Goal: Task Accomplishment & Management: Complete application form

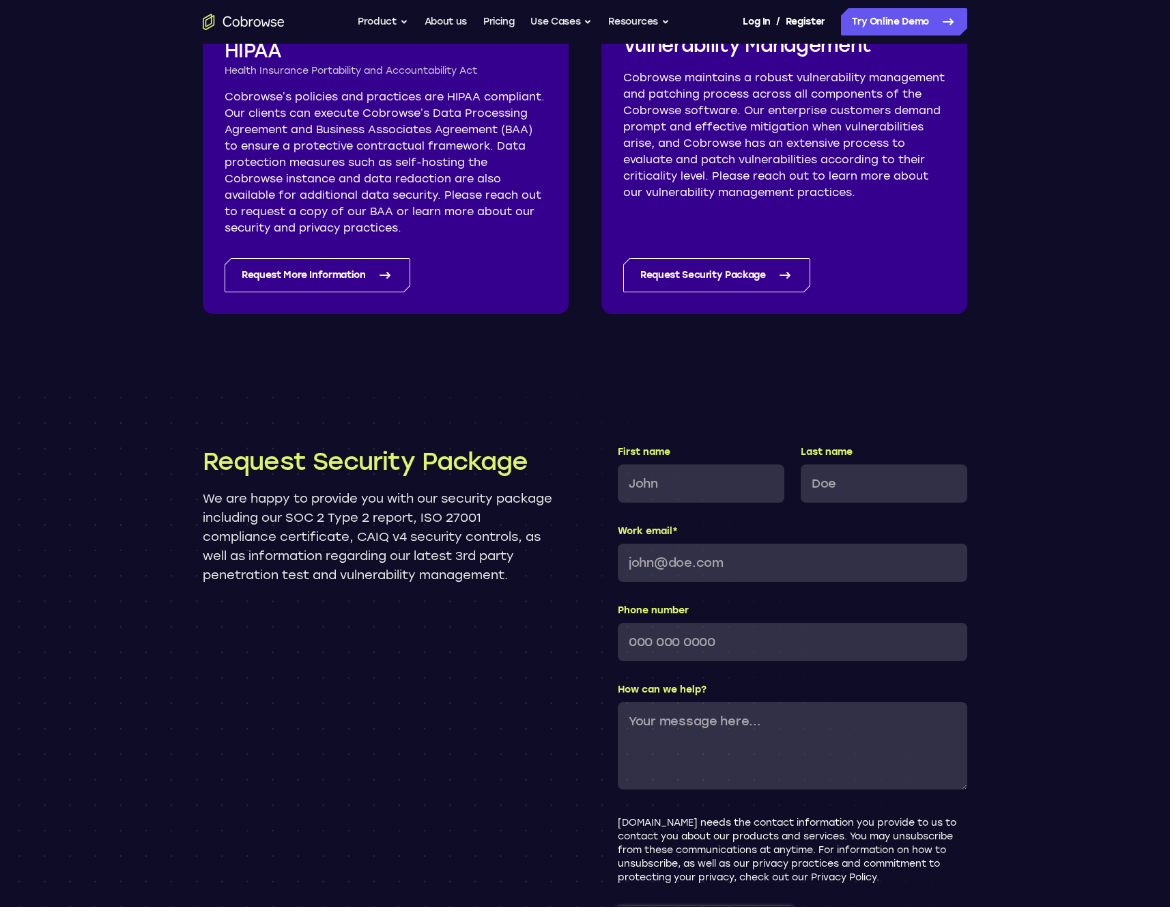
click at [313, 225] on p "Cobrowse’s policies and practices are HIPAA compliant. Our clients can execute …" at bounding box center [386, 162] width 322 height 147
click at [326, 268] on link "Request More Information" at bounding box center [318, 275] width 186 height 34
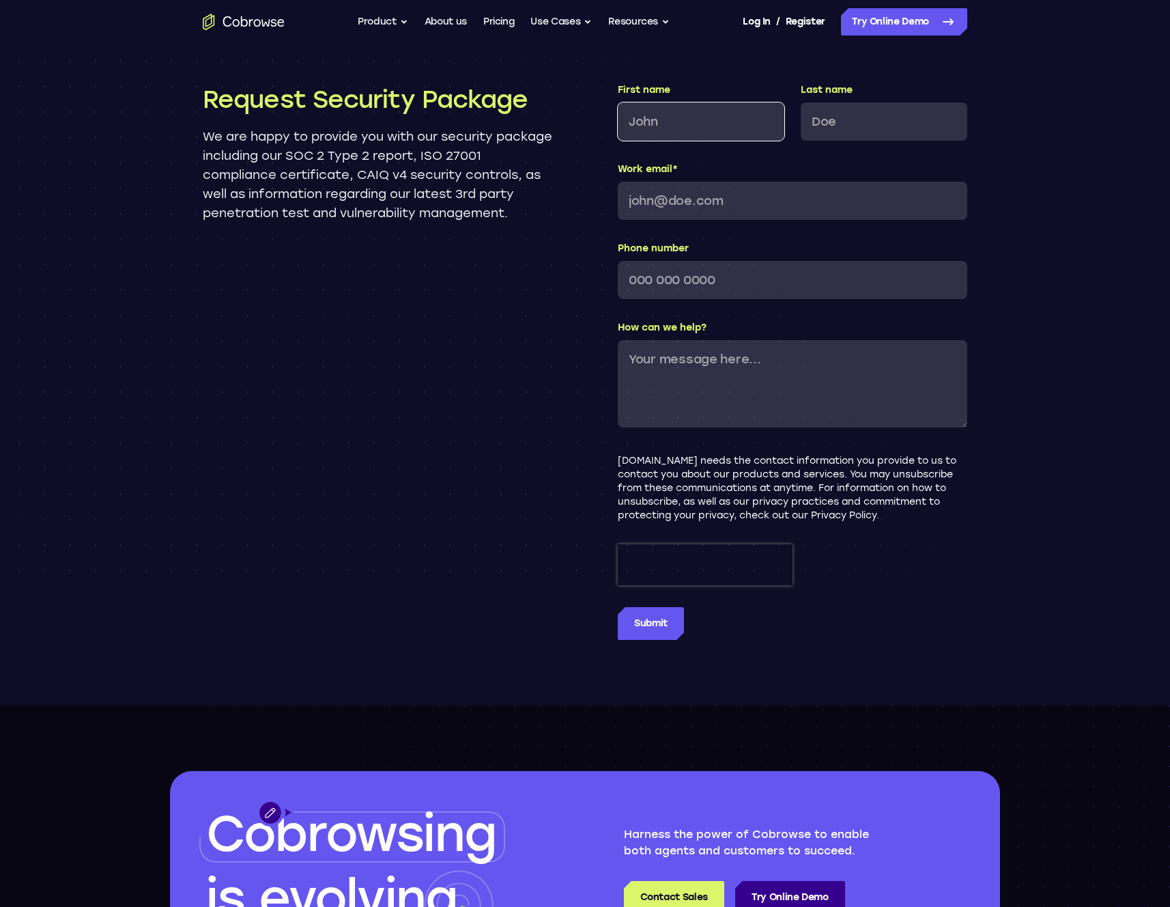
scroll to position [1372, 0]
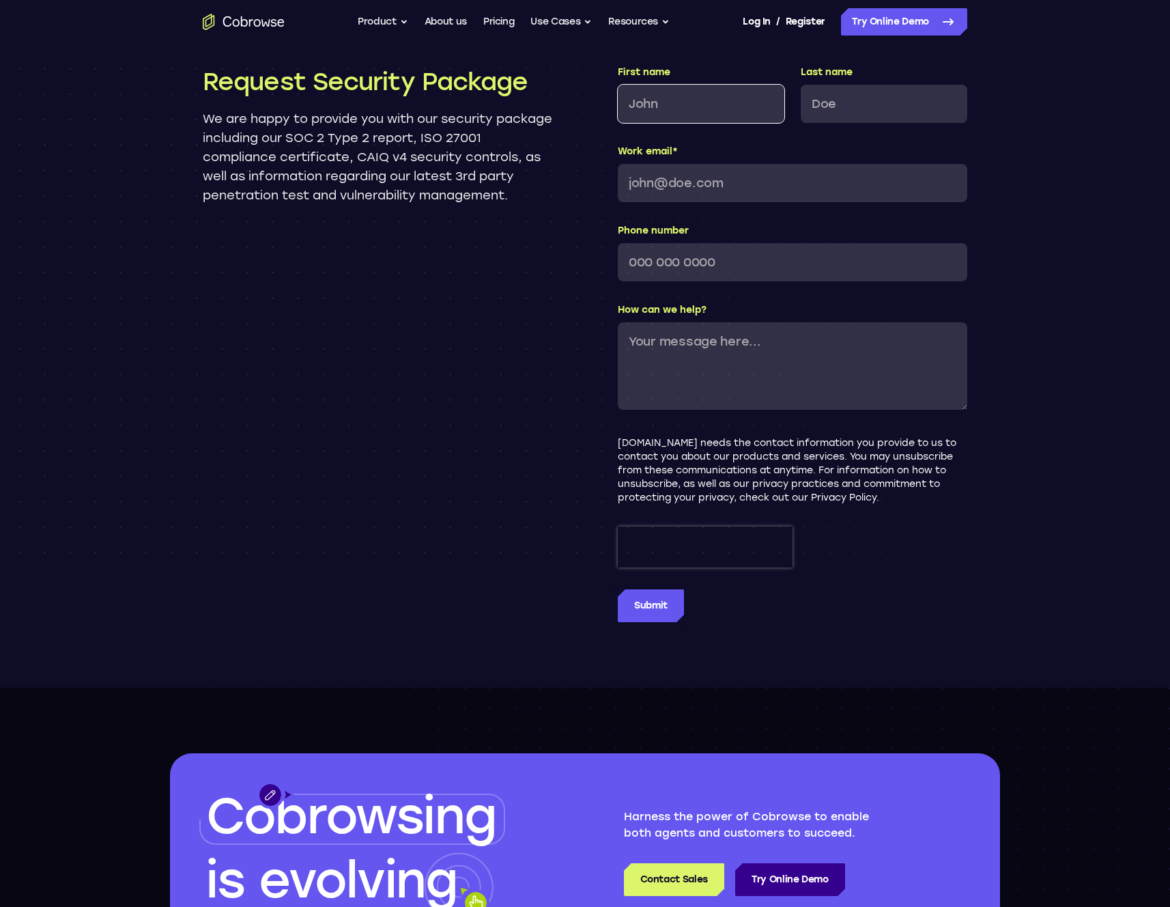
click at [703, 114] on input "First name" at bounding box center [701, 104] width 167 height 38
type input "[PERSON_NAME]"
type input "s"
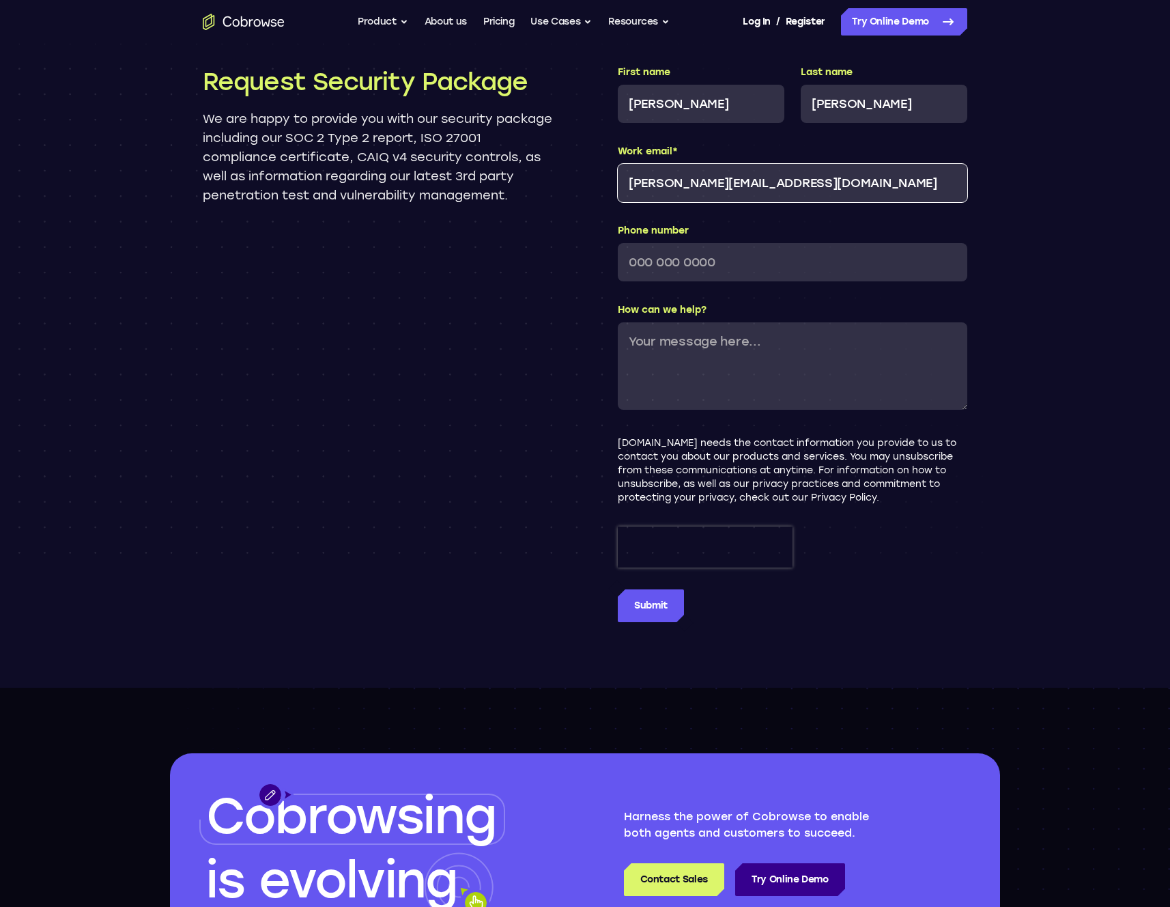
type input "[PERSON_NAME][EMAIL_ADDRESS][DOMAIN_NAME]"
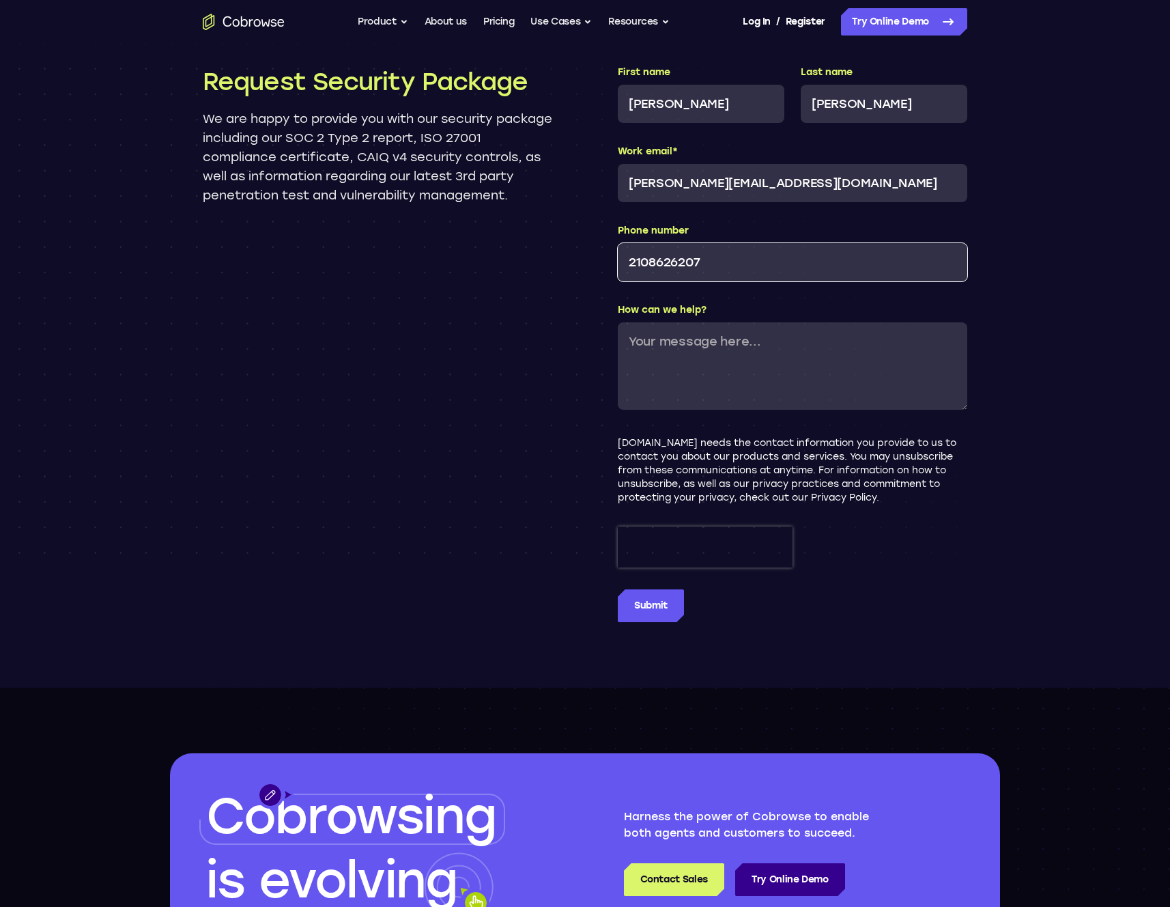
type input "2108626207"
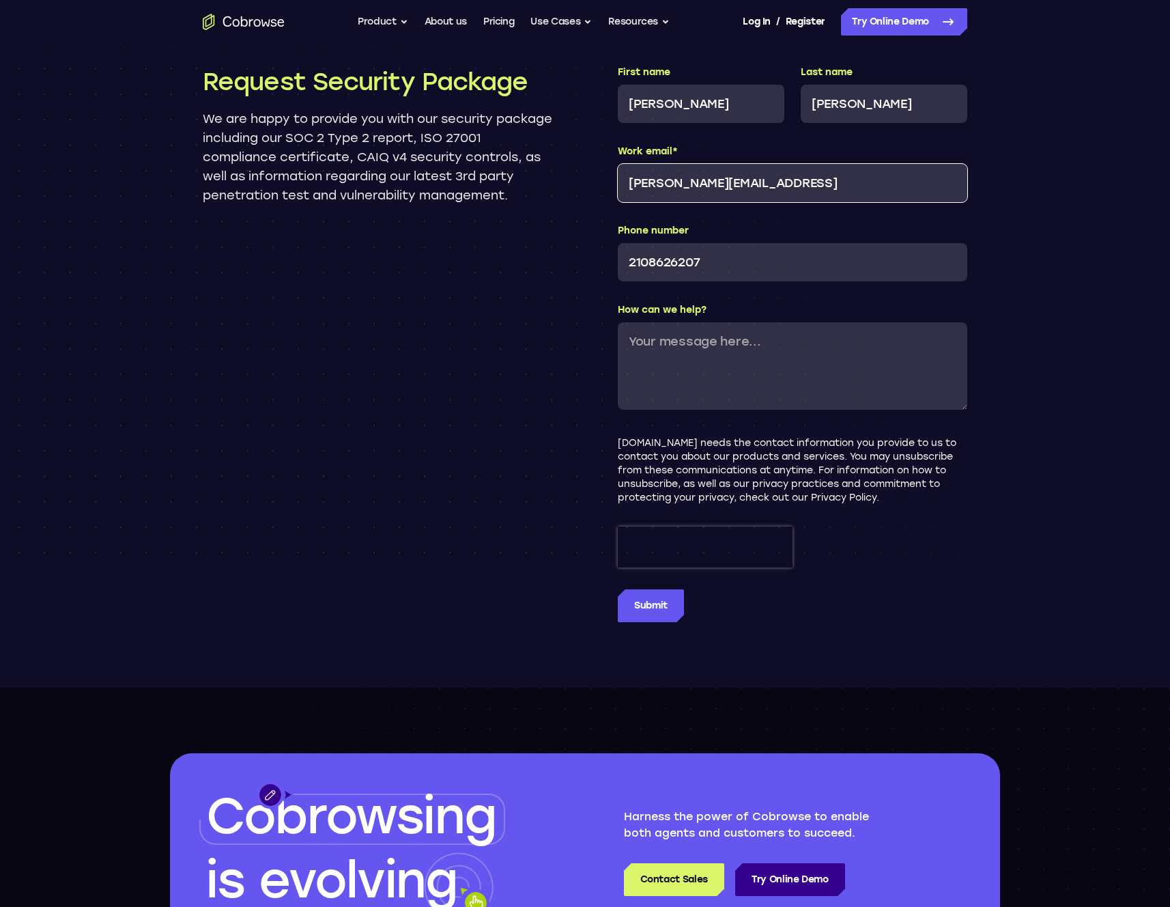
type input "[PERSON_NAME][EMAIL_ADDRESS]"
click at [746, 260] on input "Phone number" at bounding box center [793, 262] width 350 height 38
paste input "‪[PHONE_NUMBER]‬"
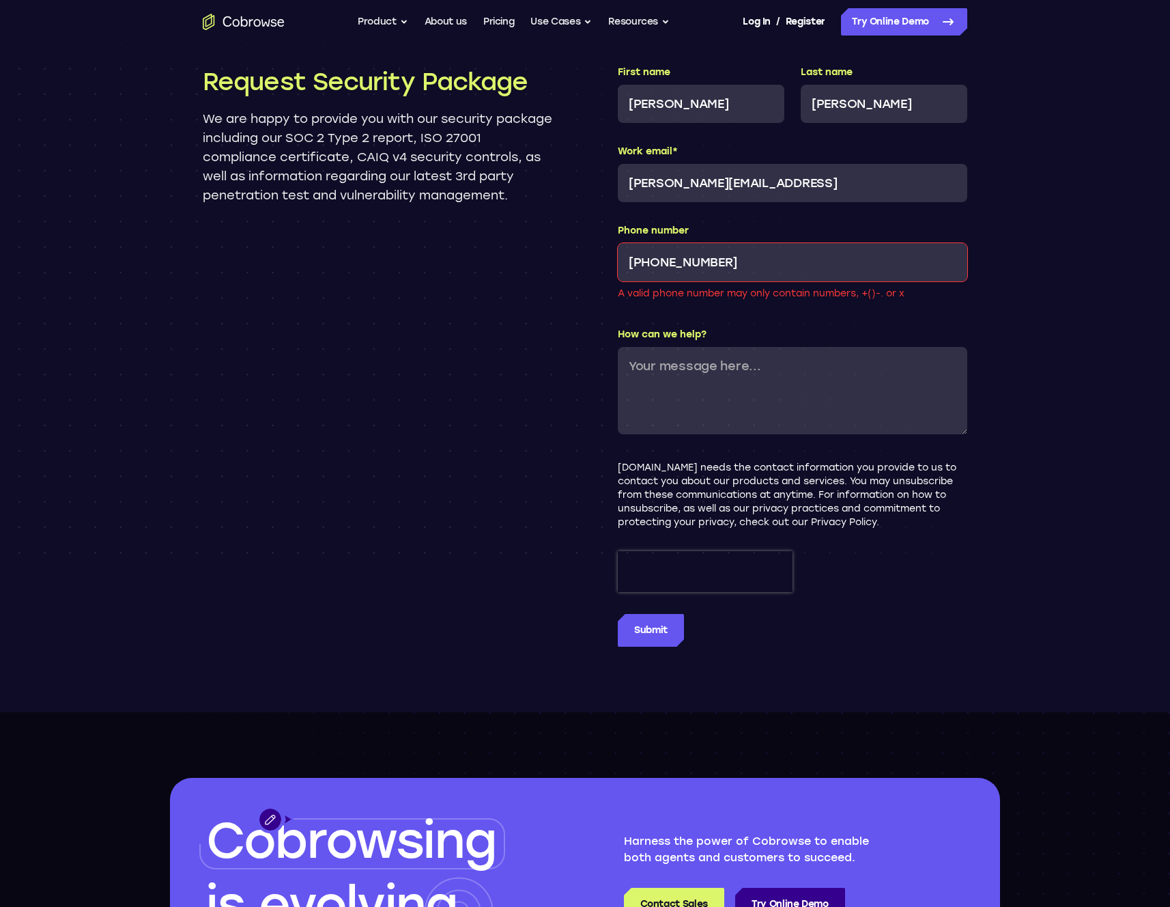
click at [661, 260] on input "‪[PHONE_NUMBER]‬" at bounding box center [793, 262] width 350 height 38
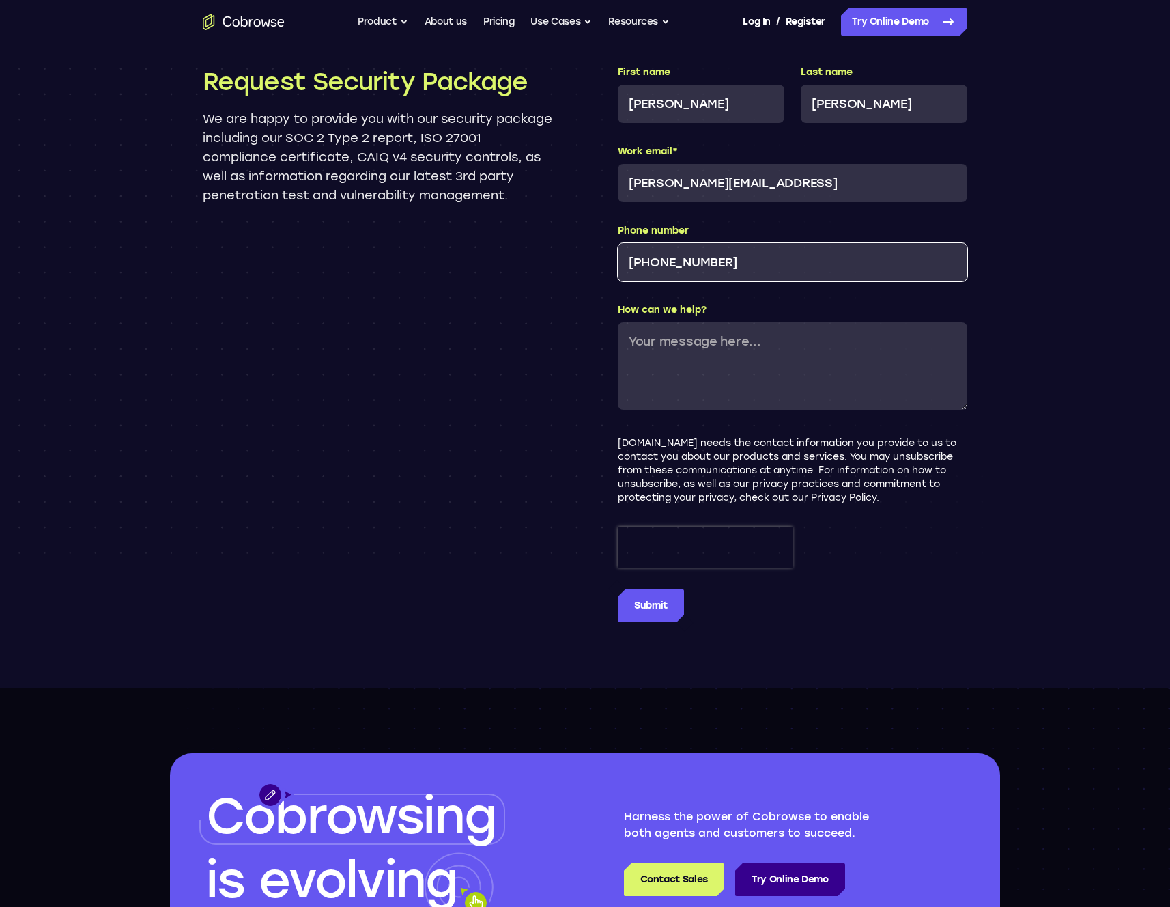
type input "‪[PHONE_NUMBER]‬"
click at [722, 343] on div "How can we help?" at bounding box center [793, 358] width 350 height 111
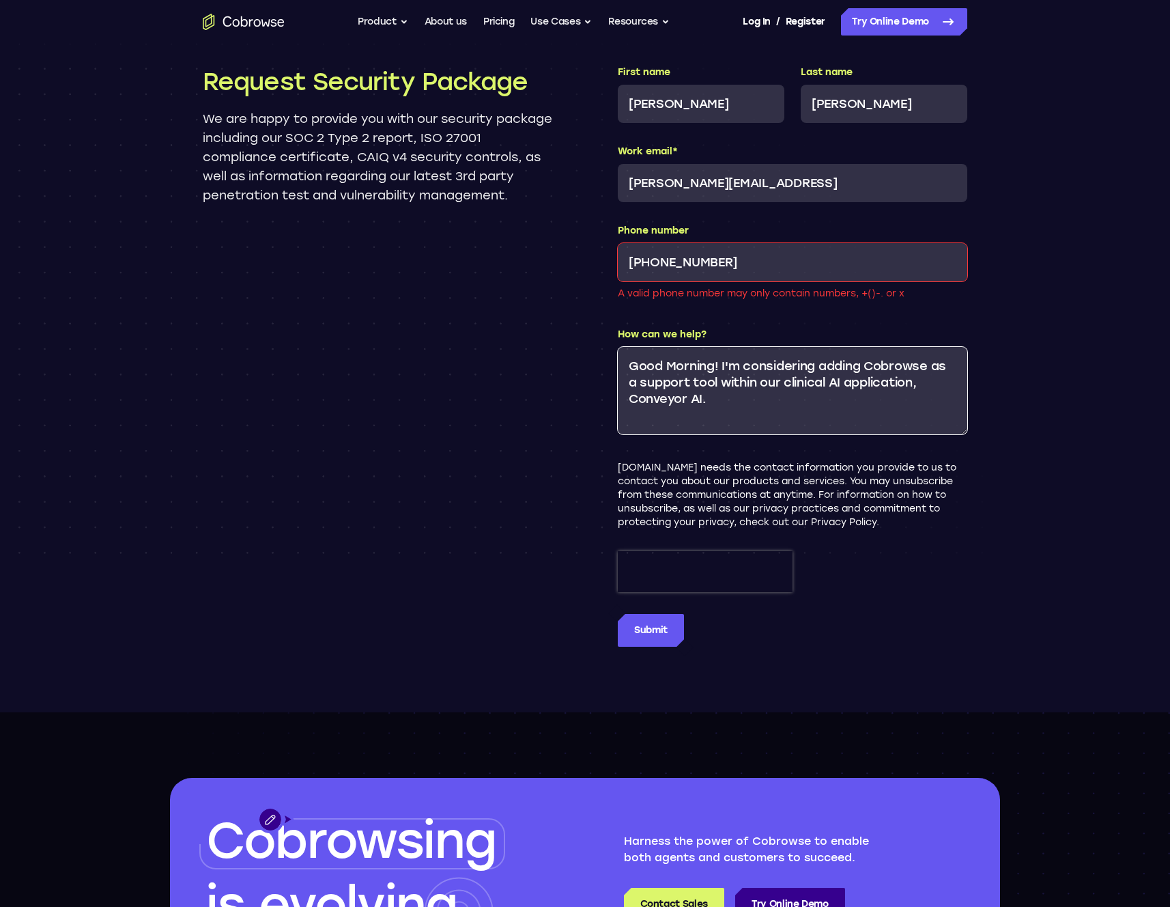
click at [836, 383] on textarea "Good Morning! I'm considering adding Cobrowse as a support tool within our clin…" at bounding box center [793, 390] width 350 height 87
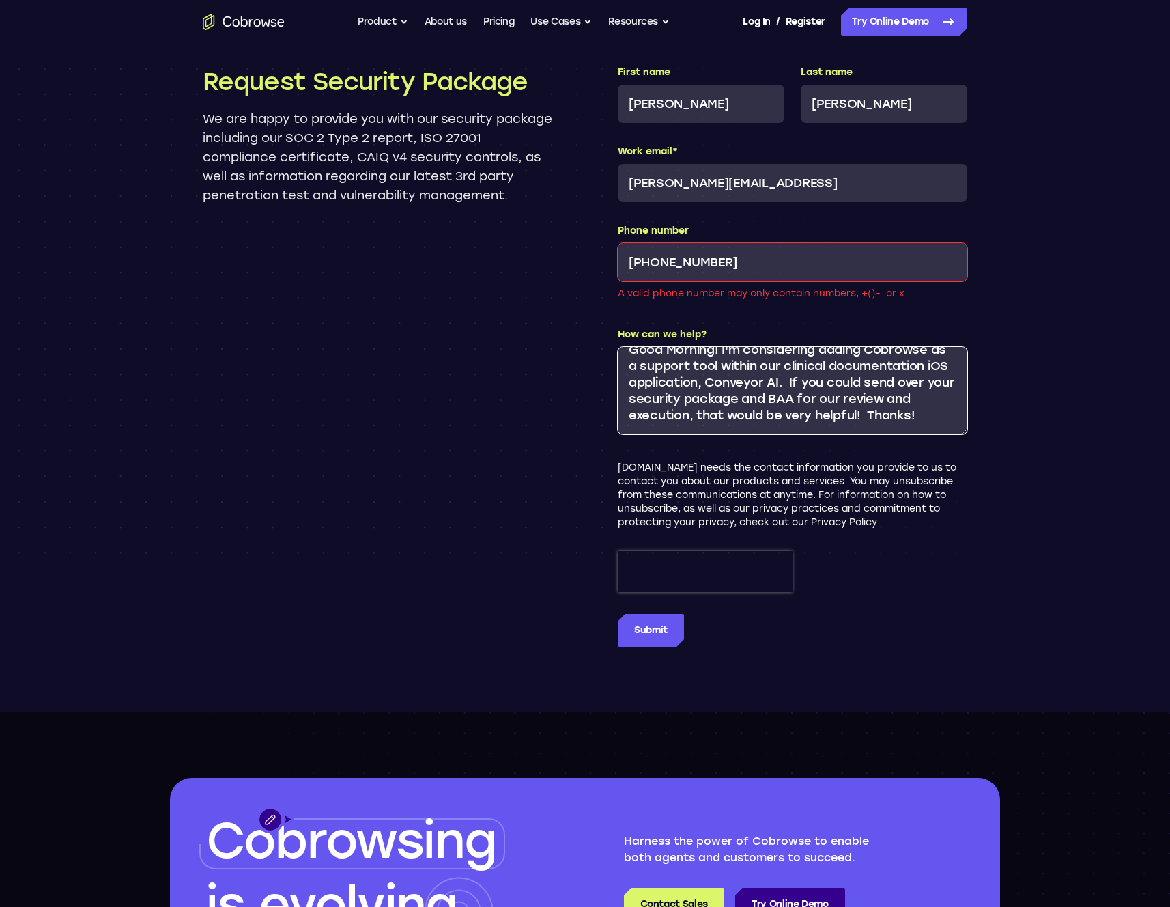
scroll to position [54, 0]
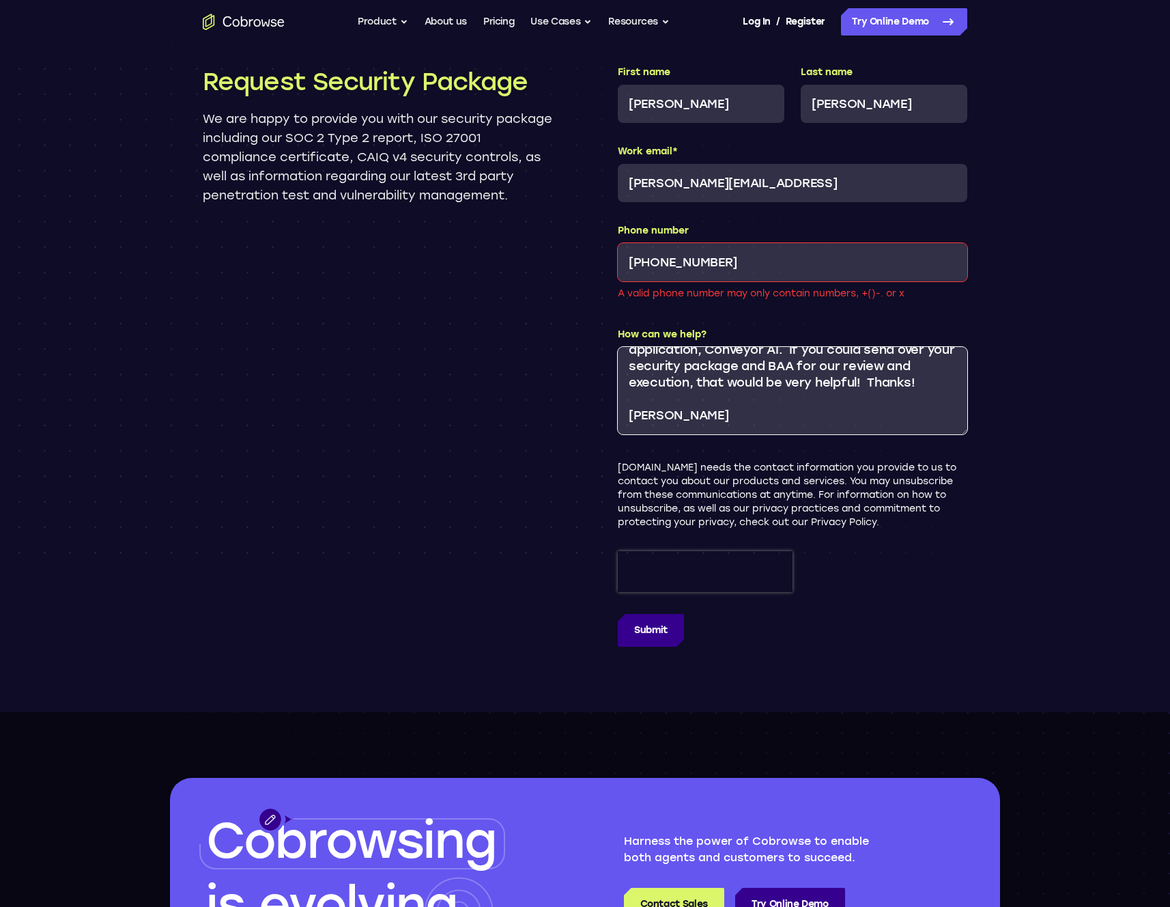
type textarea "Good Morning! I'm considering adding Cobrowse as a support tool within our clin…"
click at [662, 621] on input "Submit" at bounding box center [651, 630] width 66 height 33
click at [661, 259] on input "‪[PHONE_NUMBER]‬" at bounding box center [793, 262] width 350 height 38
click at [684, 259] on input "‪[PHONE_NUMBER]‬" at bounding box center [793, 262] width 350 height 38
click at [661, 261] on input "‪[PHONE_NUMBER]‬" at bounding box center [793, 262] width 350 height 38
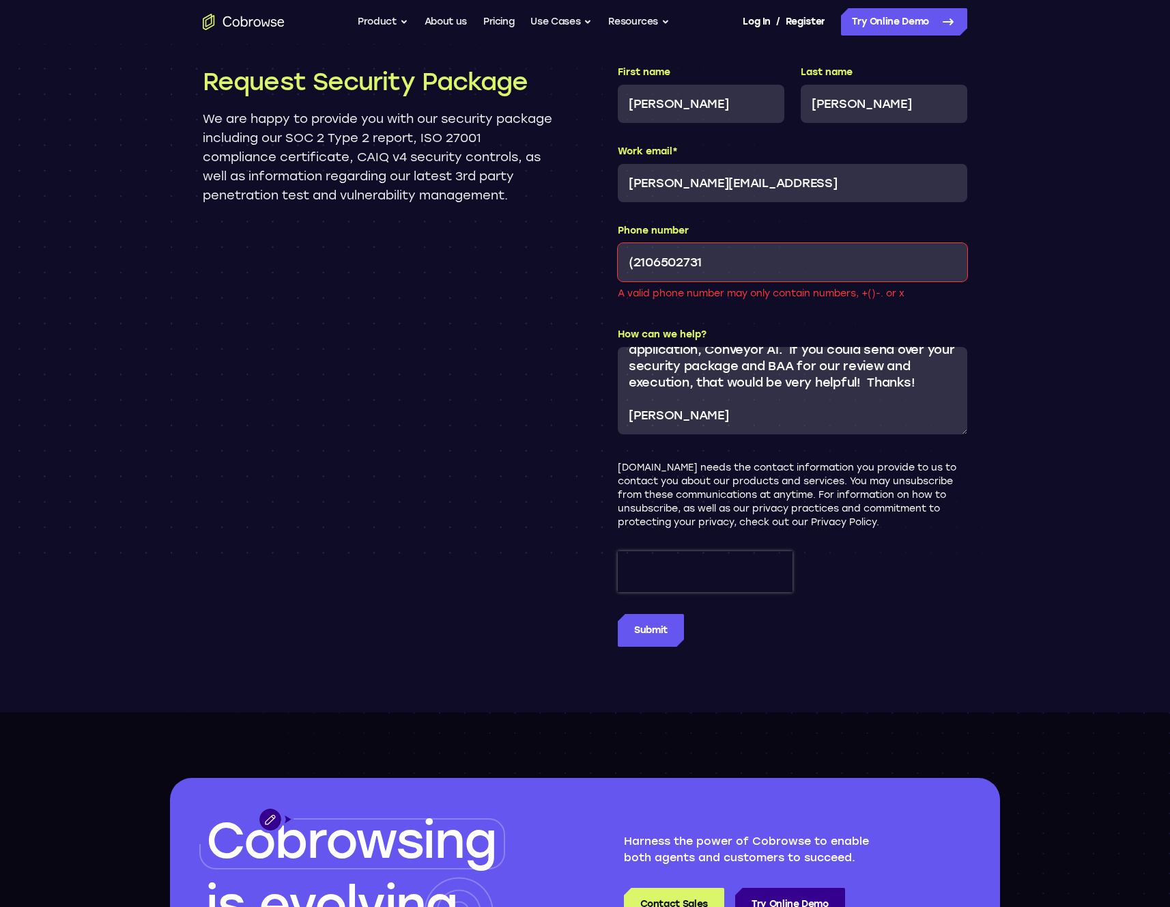
click at [636, 261] on input "‪(2106502731‬" at bounding box center [793, 262] width 350 height 38
click at [666, 636] on input "Submit" at bounding box center [651, 630] width 66 height 33
click at [840, 235] on label "Phone number" at bounding box center [793, 231] width 350 height 14
click at [840, 243] on input "‪2106502731‬" at bounding box center [793, 262] width 350 height 38
click at [825, 265] on input "‪2106502731‬" at bounding box center [793, 262] width 350 height 38
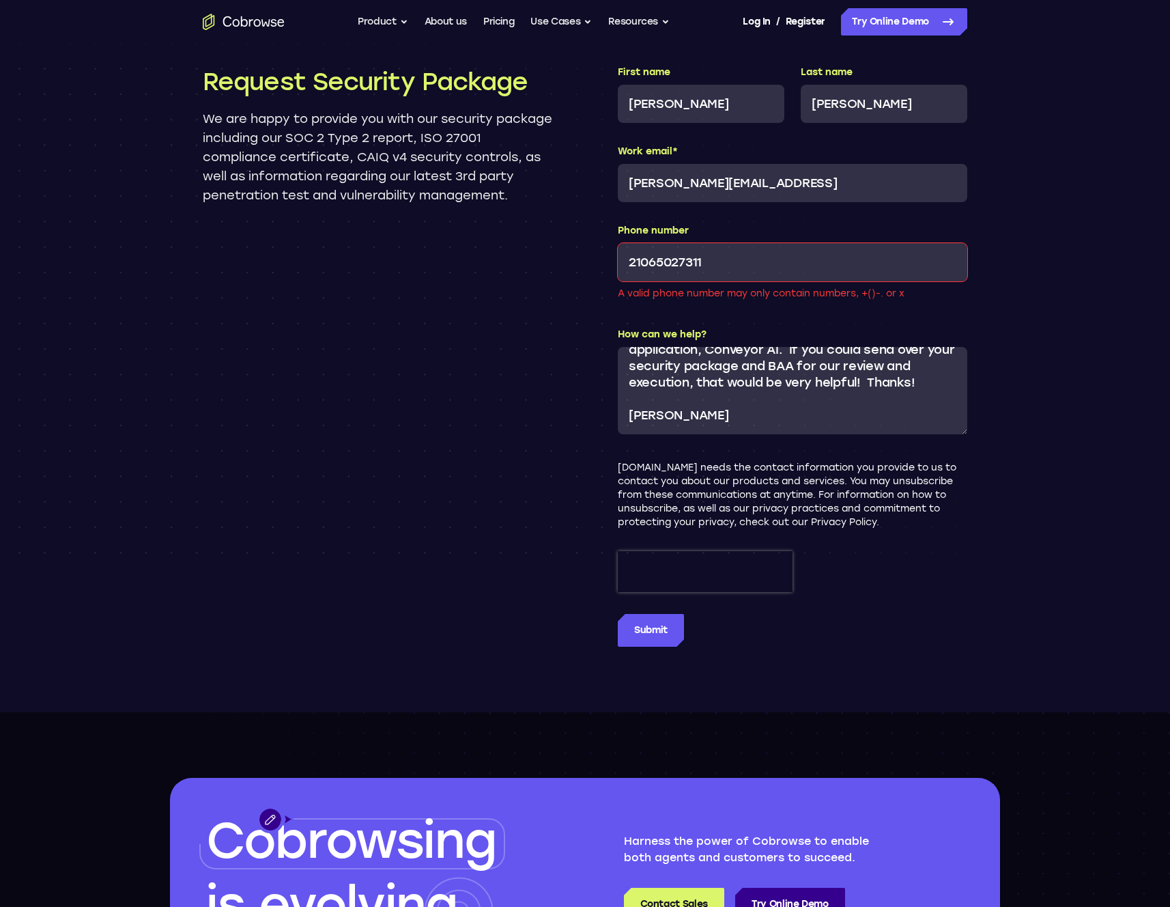
click at [767, 259] on input "‪21065027311" at bounding box center [793, 262] width 350 height 38
click at [768, 374] on textarea "Good Morning! I'm considering adding Cobrowse as a support tool within our clin…" at bounding box center [793, 390] width 350 height 87
click at [752, 263] on input "‪2106502731" at bounding box center [793, 262] width 350 height 38
drag, startPoint x: 752, startPoint y: 263, endPoint x: 556, endPoint y: 261, distance: 195.2
click at [556, 261] on div "Request Security Package We are happy to provide you with our security package …" at bounding box center [585, 356] width 874 height 581
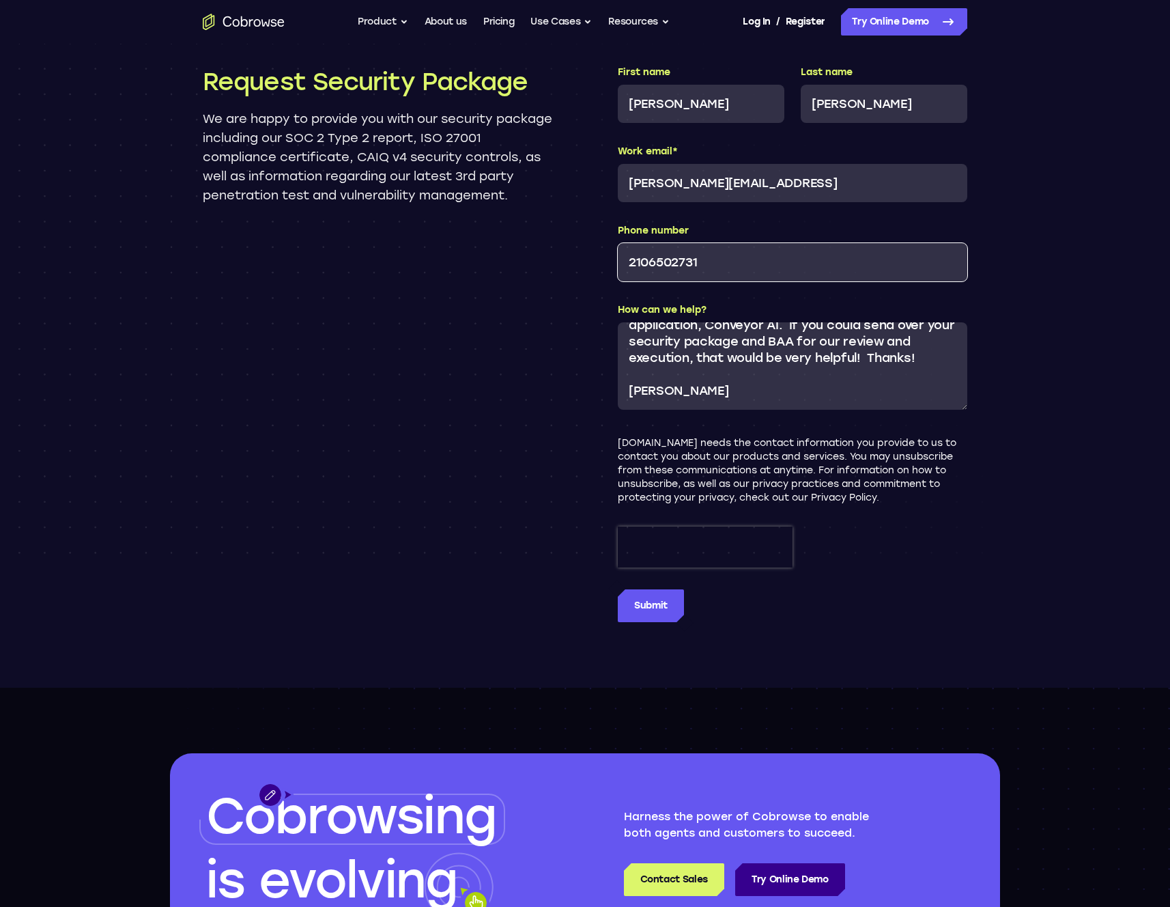
type input "2106502731"
click at [526, 500] on div "Request Security Package We are happy to provide you with our security package …" at bounding box center [378, 344] width 350 height 556
click at [631, 597] on input "Submit" at bounding box center [651, 605] width 66 height 33
